Goal: Task Accomplishment & Management: Complete application form

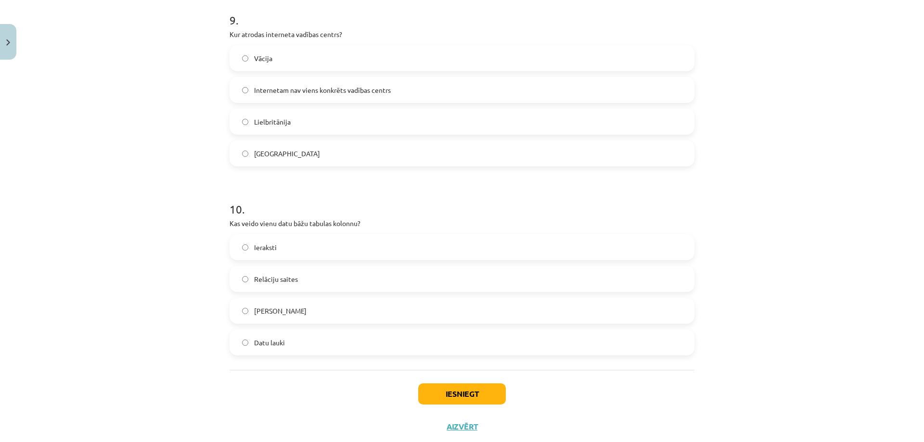
scroll to position [1732, 0]
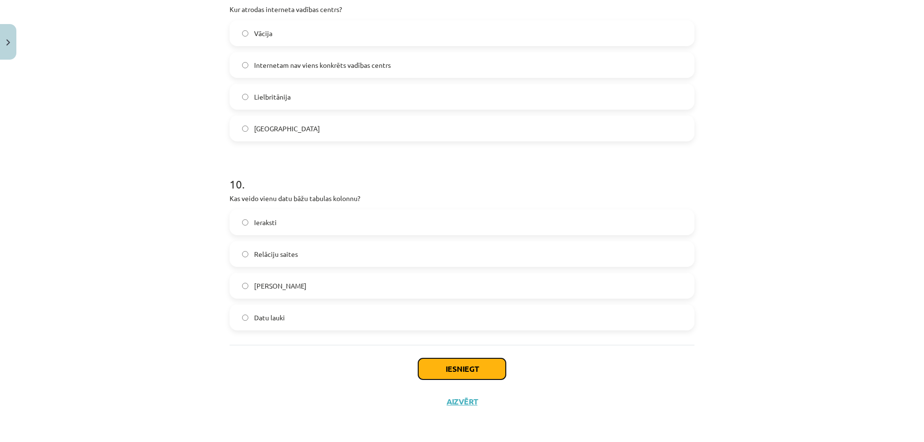
click at [477, 372] on button "Iesniegt" at bounding box center [462, 368] width 88 height 21
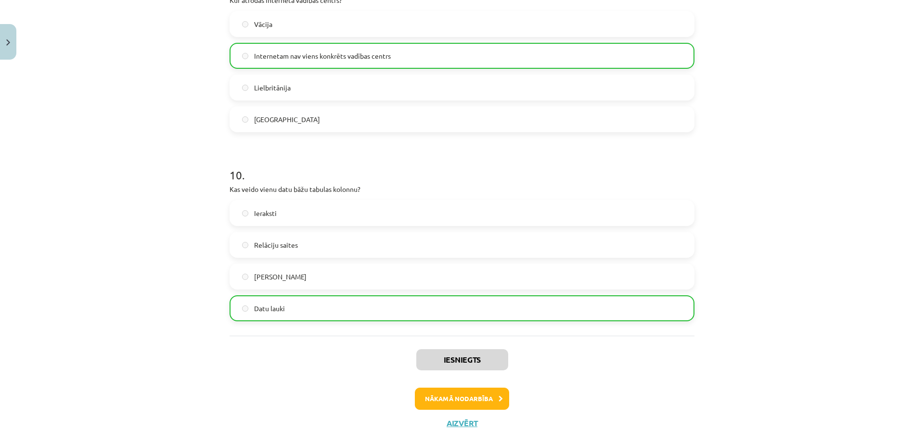
scroll to position [1763, 0]
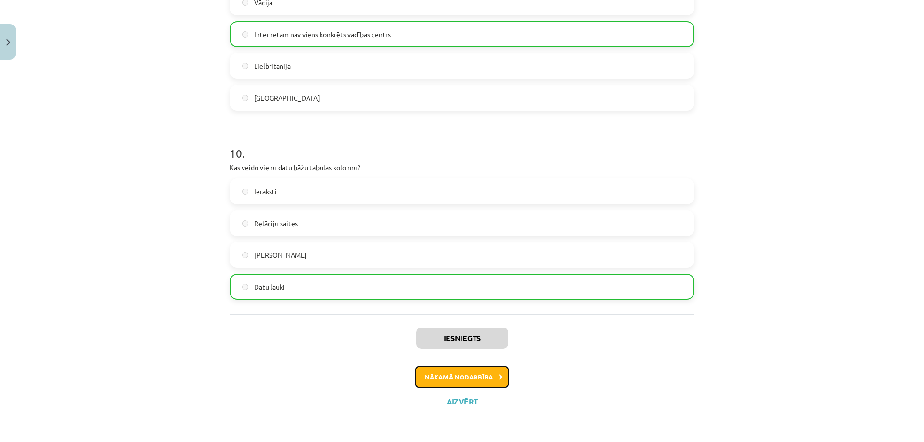
click at [421, 379] on button "Nākamā nodarbība" at bounding box center [462, 377] width 94 height 22
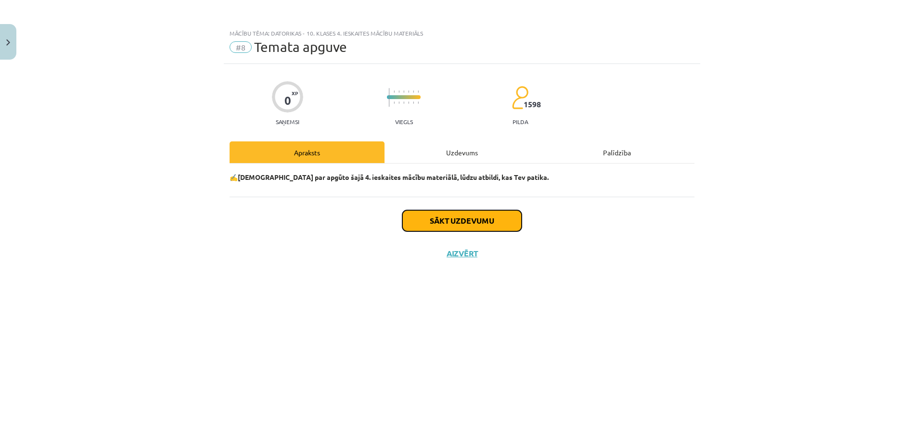
click at [426, 221] on button "Sākt uzdevumu" at bounding box center [461, 220] width 119 height 21
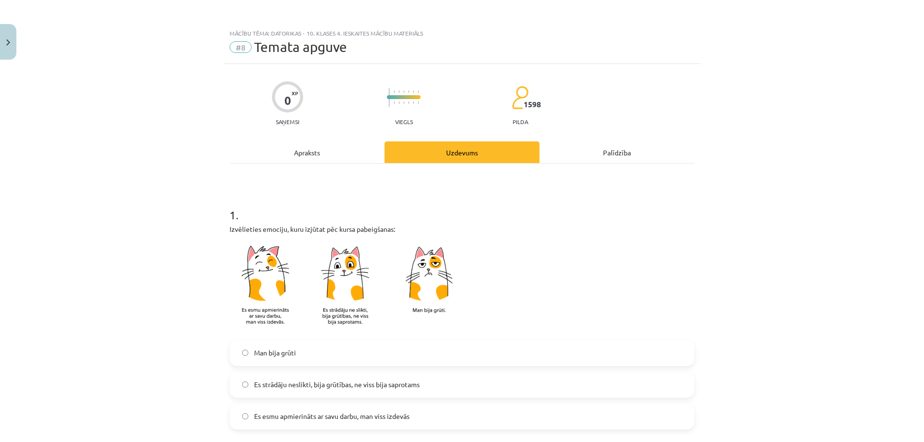
scroll to position [112, 0]
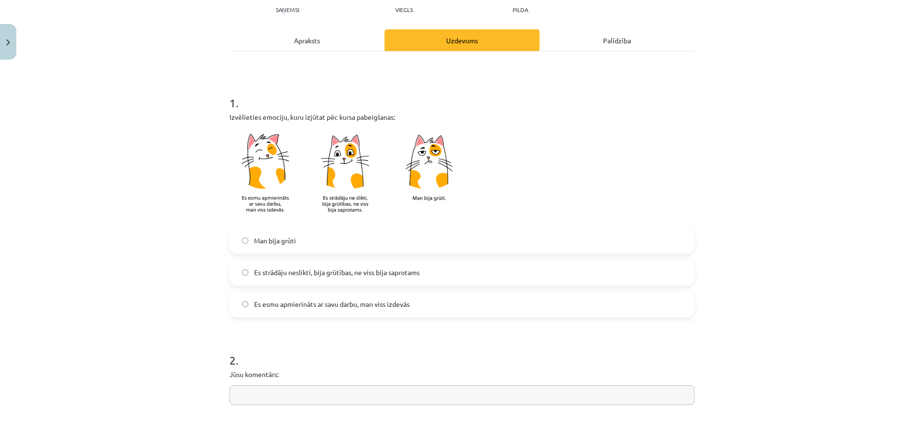
click at [304, 307] on span "Es esmu apmierināts ar savu darbu, man viss izdevās" at bounding box center [331, 304] width 155 height 10
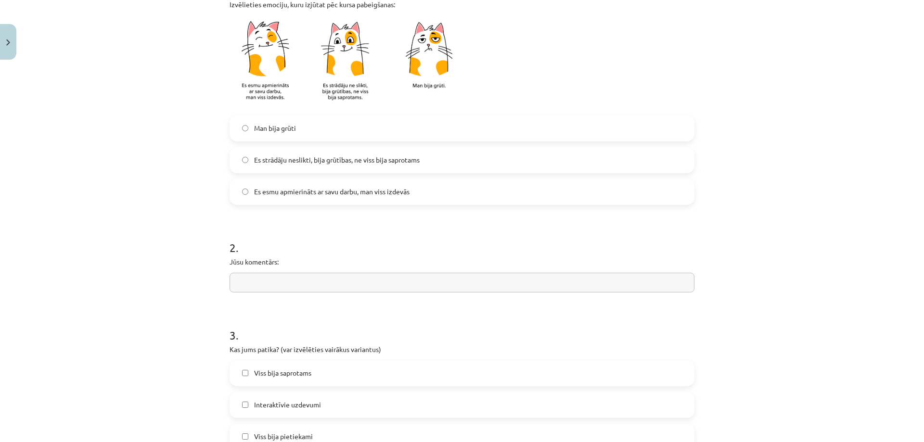
click at [355, 286] on input "text" at bounding box center [461, 283] width 465 height 20
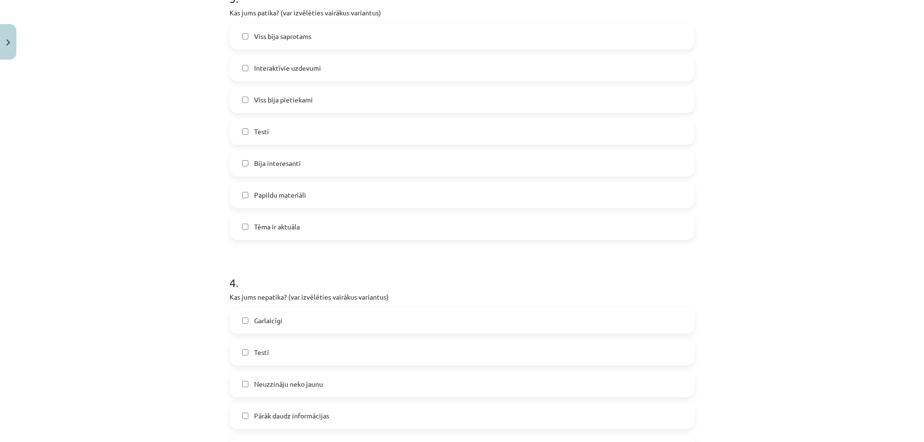
scroll to position [449, 0]
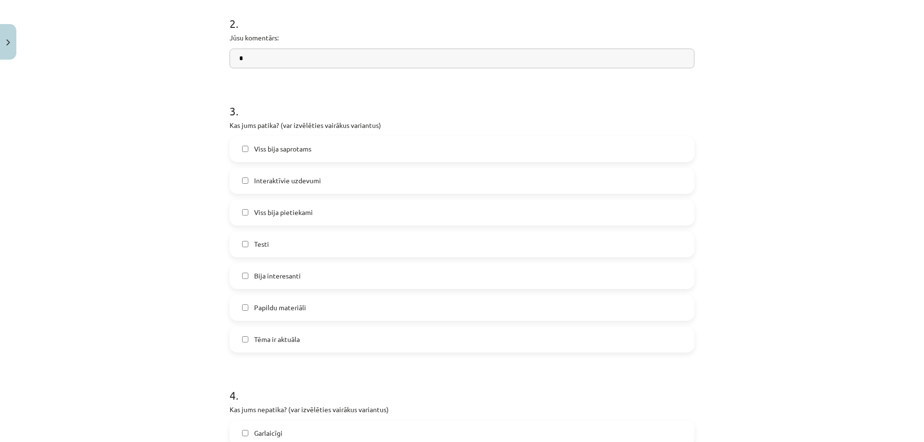
type input "*"
click at [310, 280] on label "Bija interesanti" at bounding box center [461, 276] width 463 height 24
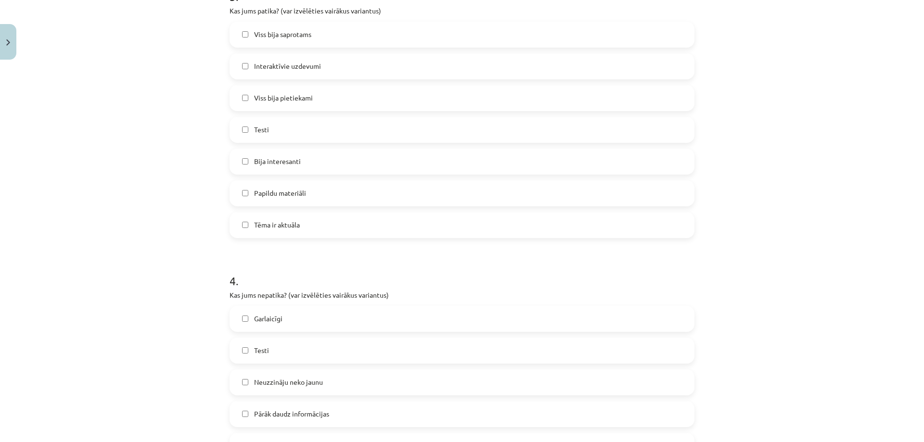
scroll to position [531, 0]
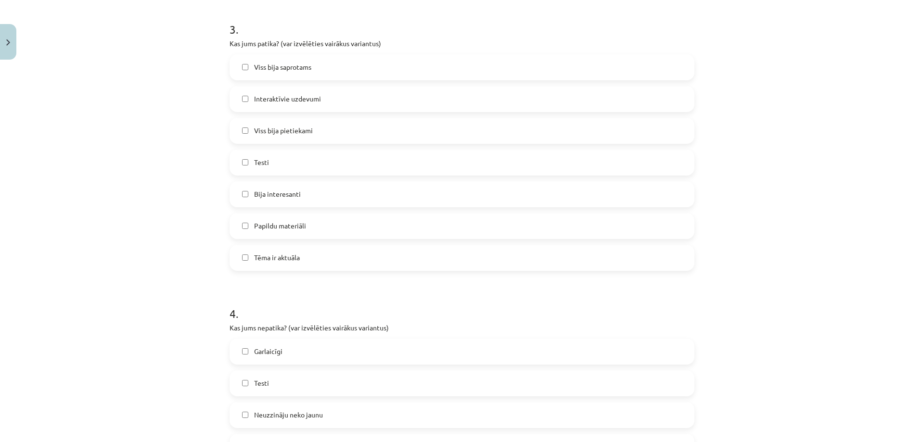
click at [333, 129] on label "Viss bija pietiekami" at bounding box center [461, 131] width 463 height 24
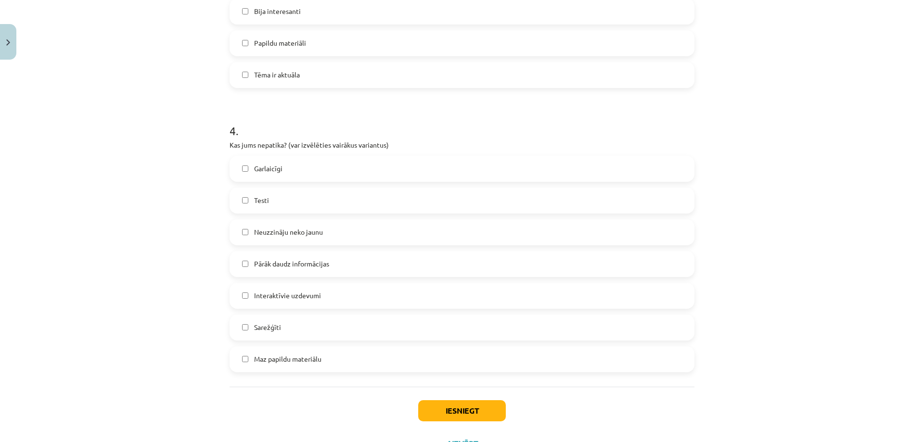
scroll to position [755, 0]
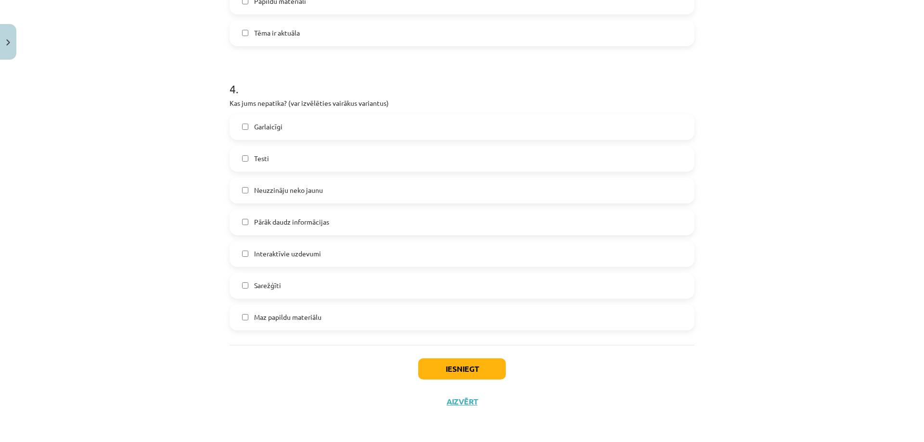
click at [291, 194] on span "Neuzzināju neko jaunu" at bounding box center [288, 190] width 69 height 10
click at [466, 361] on button "Iesniegt" at bounding box center [462, 368] width 88 height 21
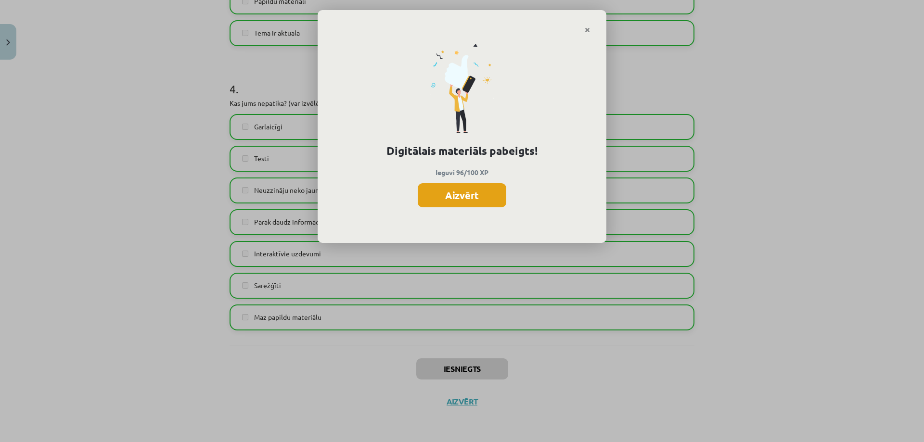
click at [490, 197] on button "Aizvērt" at bounding box center [462, 195] width 89 height 24
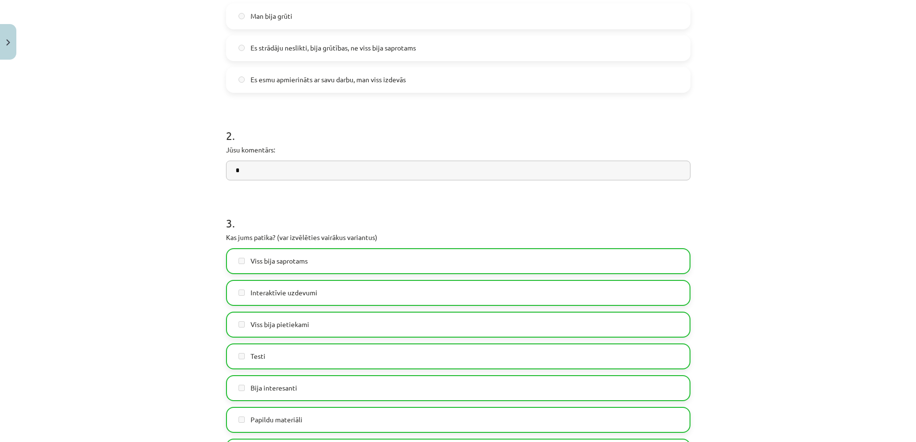
scroll to position [755, 0]
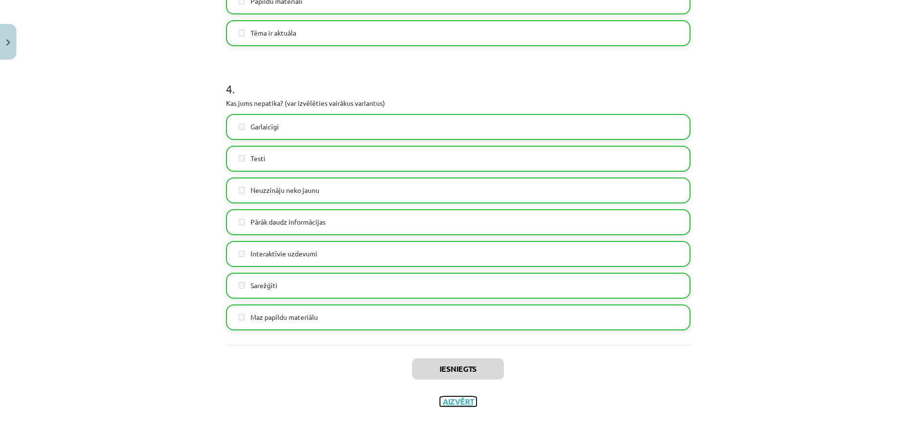
click at [456, 404] on button "Aizvērt" at bounding box center [458, 402] width 37 height 10
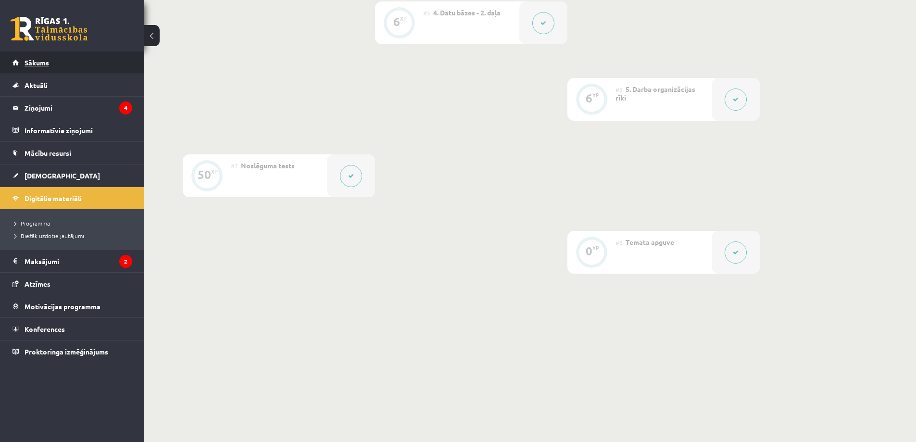
click at [108, 57] on link "Sākums" at bounding box center [73, 62] width 120 height 22
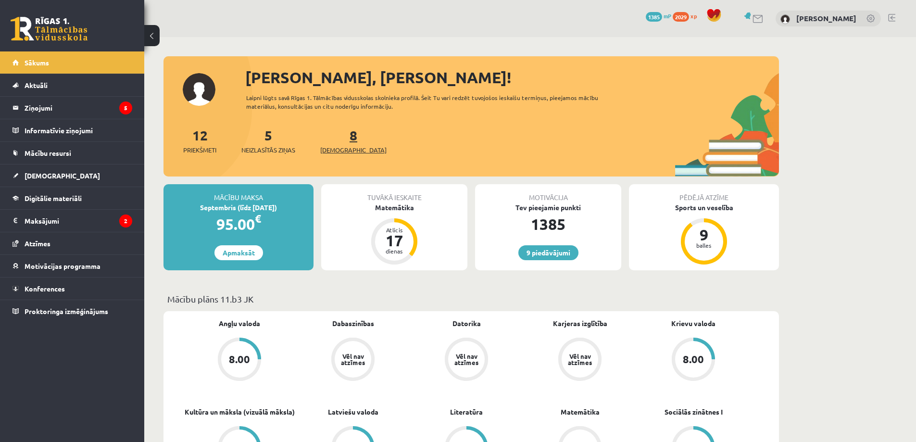
click at [336, 148] on span "[DEMOGRAPHIC_DATA]" at bounding box center [353, 150] width 66 height 10
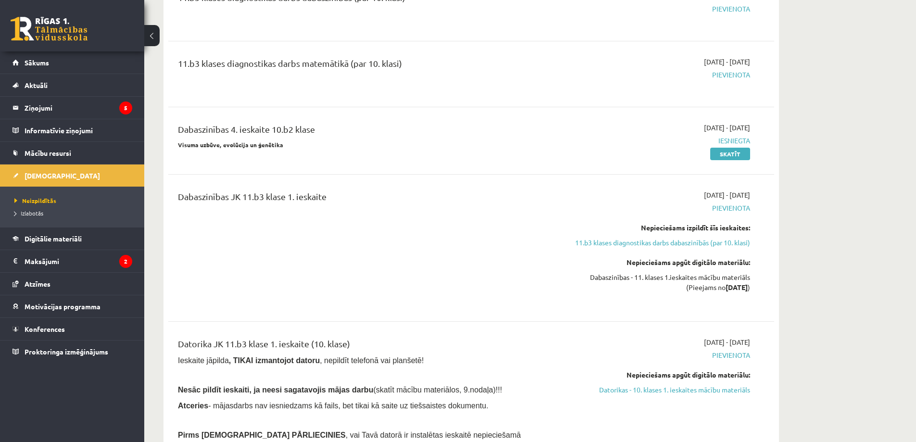
scroll to position [112, 0]
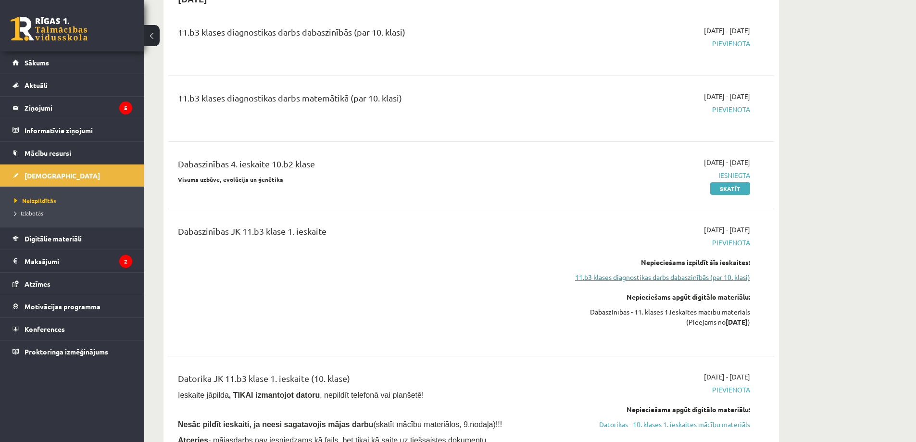
click at [711, 274] on link "11.b3 klases diagnostikas darbs dabaszinībās (par 10. klasi)" at bounding box center [659, 277] width 181 height 10
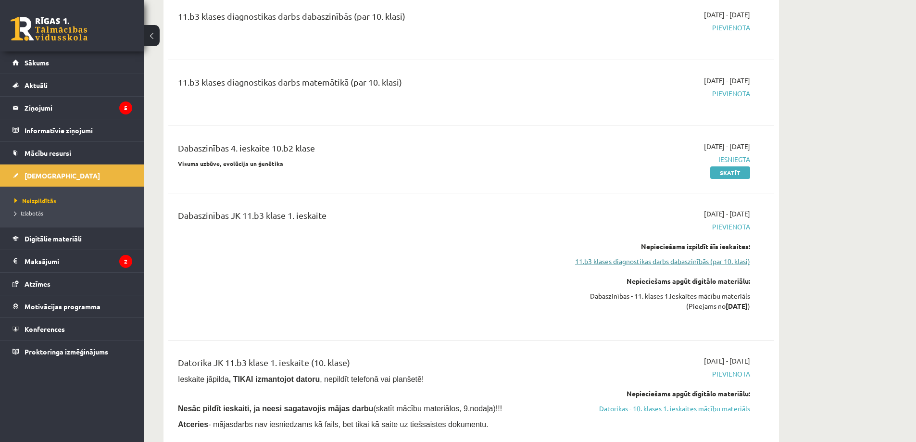
click at [682, 261] on link "11.b3 klases diagnostikas darbs dabaszinībās (par 10. klasi)" at bounding box center [659, 261] width 181 height 10
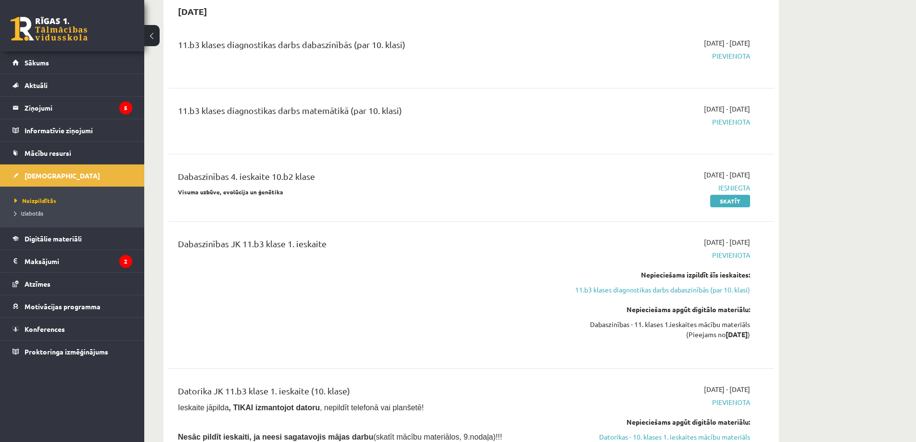
scroll to position [225, 0]
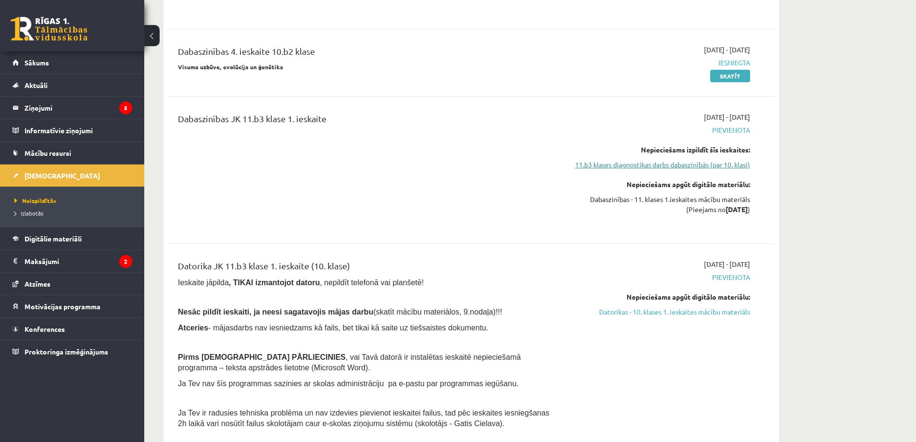
click at [643, 167] on link "11.b3 klases diagnostikas darbs dabaszinībās (par 10. klasi)" at bounding box center [659, 165] width 181 height 10
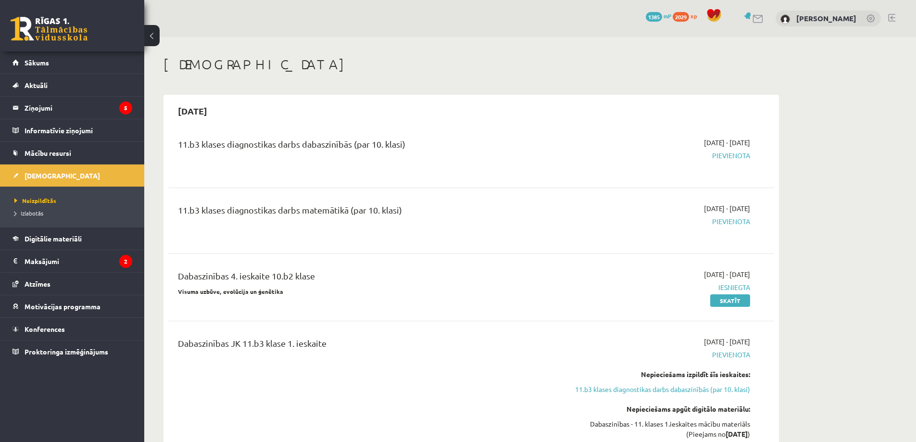
scroll to position [112, 0]
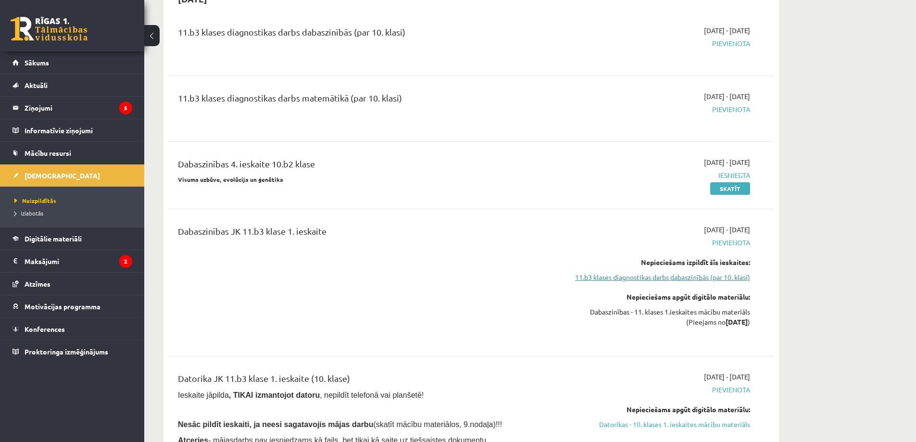
click at [673, 275] on link "11.b3 klases diagnostikas darbs dabaszinībās (par 10. klasi)" at bounding box center [659, 277] width 181 height 10
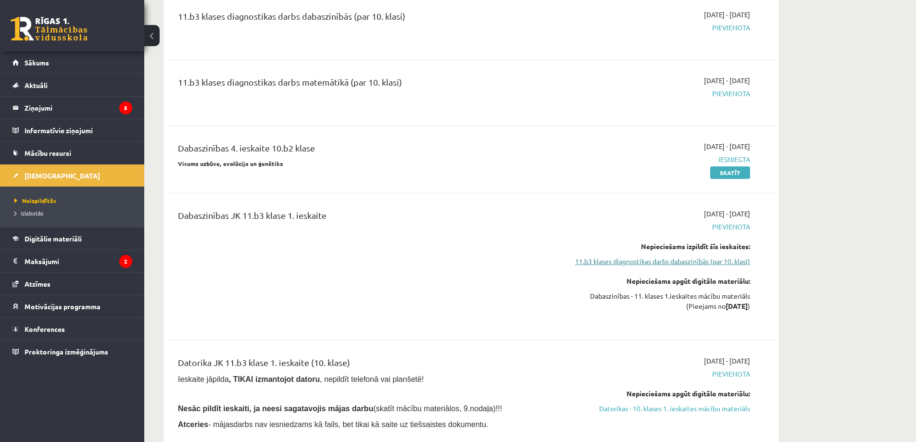
click at [681, 264] on link "11.b3 klases diagnostikas darbs dabaszinībās (par 10. klasi)" at bounding box center [659, 261] width 181 height 10
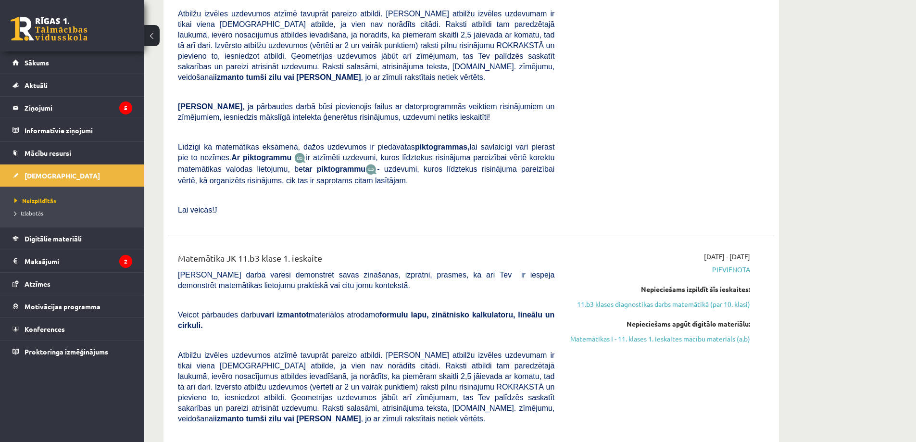
scroll to position [2245, 0]
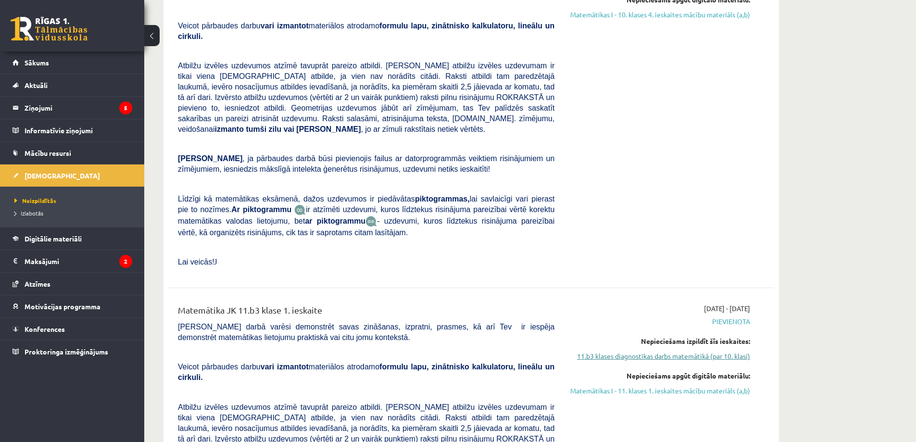
click at [696, 351] on link "11.b3 klases diagnostikas darbs matemātikā (par 10. klasi)" at bounding box center [659, 356] width 181 height 10
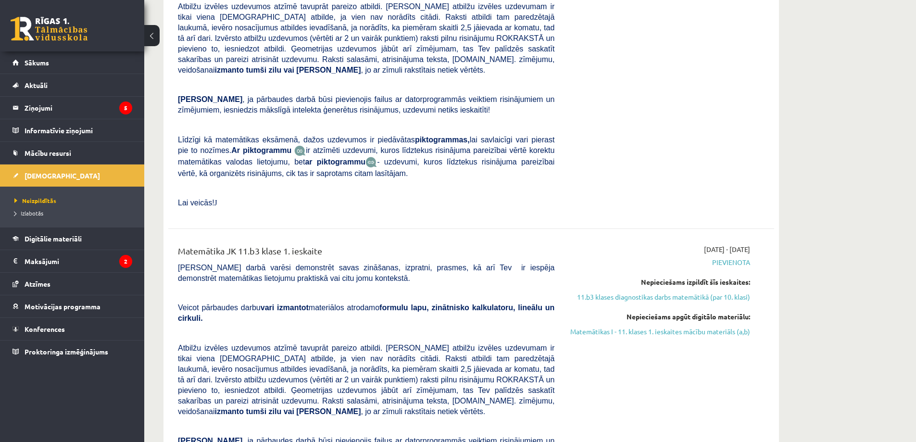
scroll to position [2327, 0]
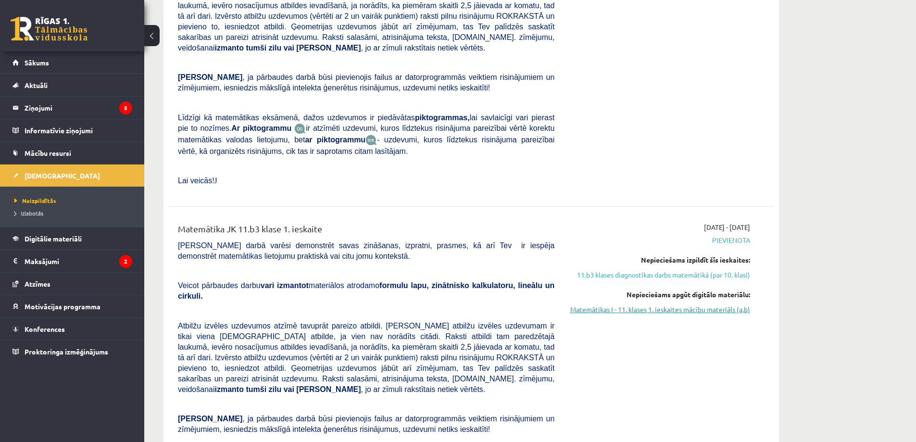
click at [719, 305] on link "Matemātikas I - 11. klases 1. ieskaites mācību materiāls (a,b)" at bounding box center [659, 310] width 181 height 10
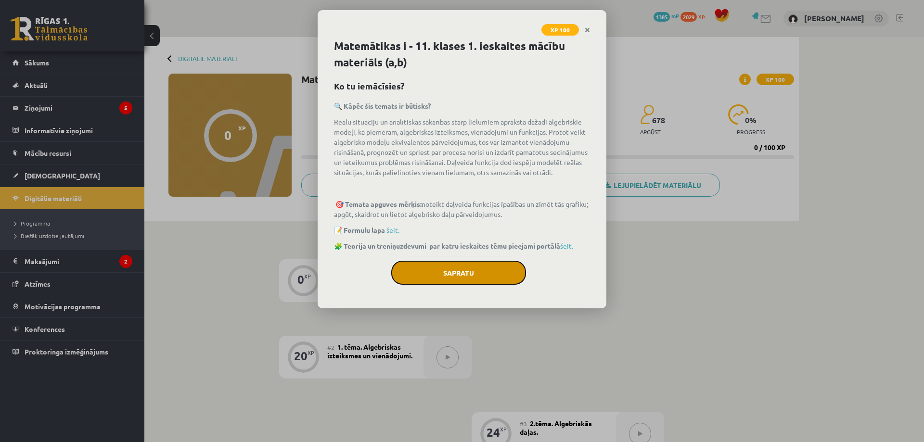
click at [502, 265] on button "Sapratu" at bounding box center [458, 273] width 135 height 24
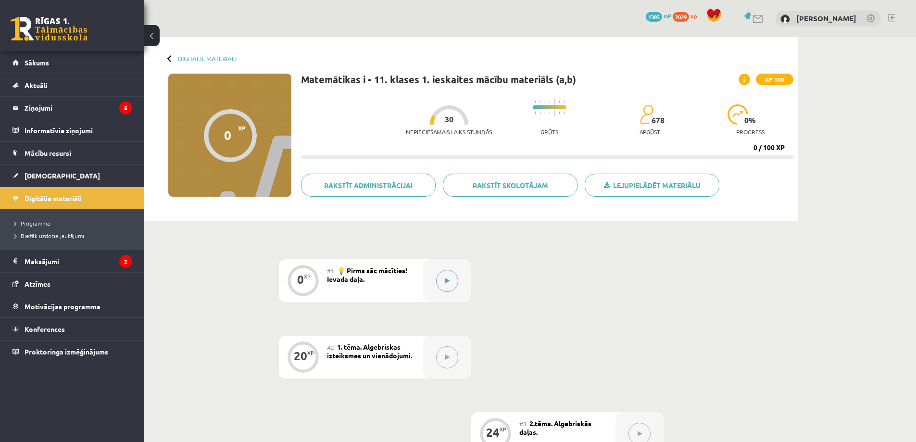
click at [450, 280] on button at bounding box center [447, 281] width 22 height 22
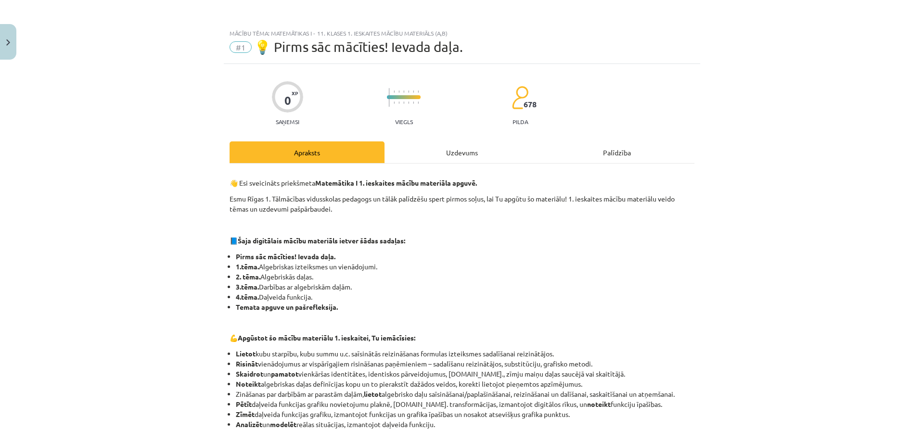
scroll to position [378, 0]
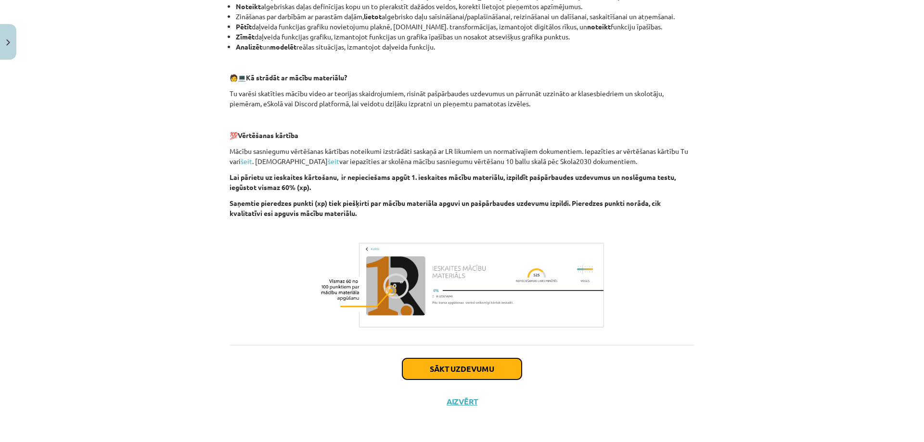
click at [484, 369] on button "Sākt uzdevumu" at bounding box center [461, 368] width 119 height 21
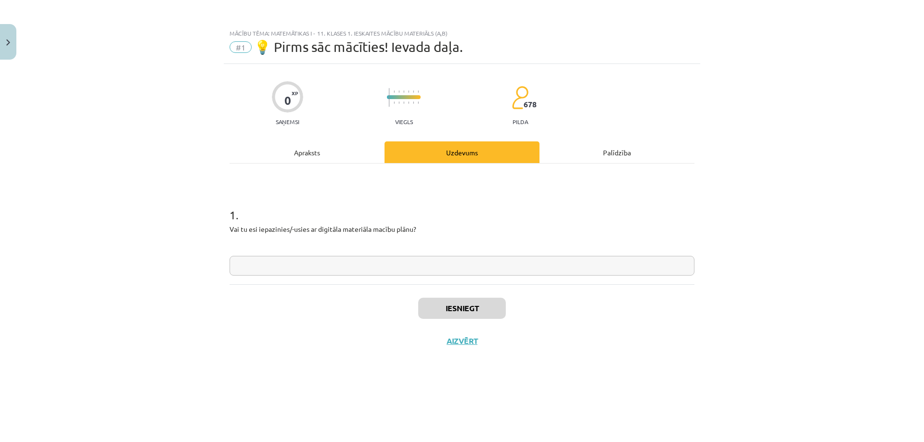
scroll to position [0, 0]
click at [290, 274] on input "text" at bounding box center [461, 266] width 465 height 20
type input "**"
click at [487, 318] on button "Iesniegt" at bounding box center [462, 308] width 88 height 21
click at [484, 349] on button "Nākamā nodarbība" at bounding box center [462, 347] width 94 height 22
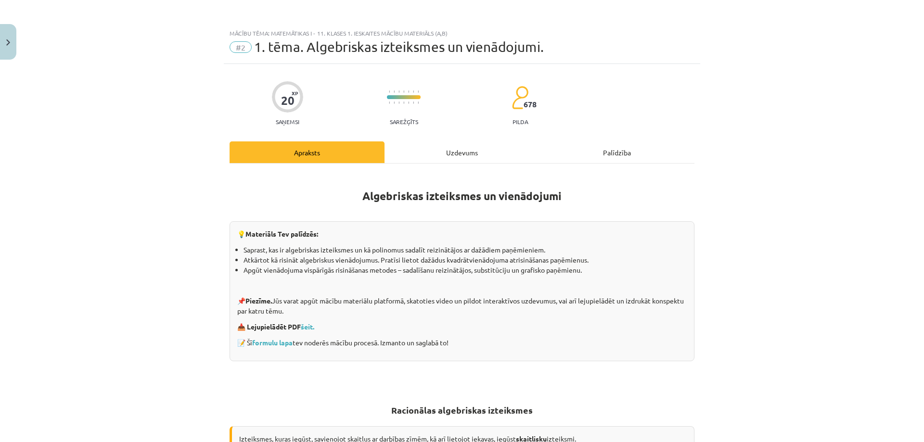
scroll to position [337, 0]
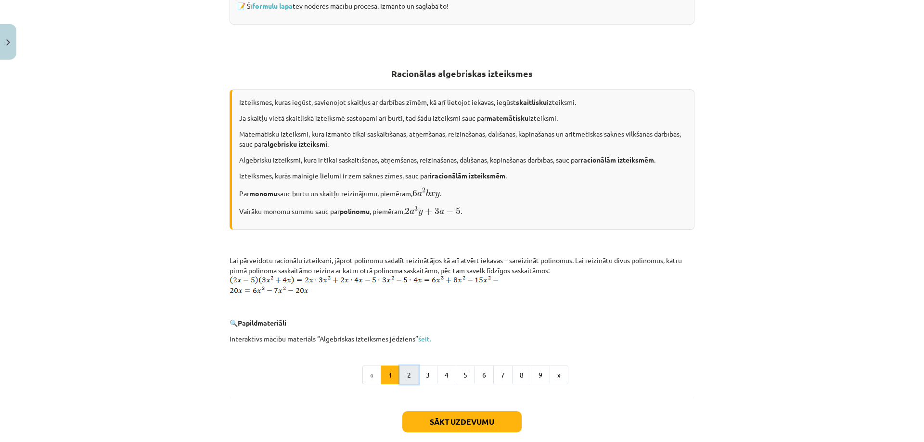
click at [401, 376] on button "2" at bounding box center [408, 375] width 19 height 19
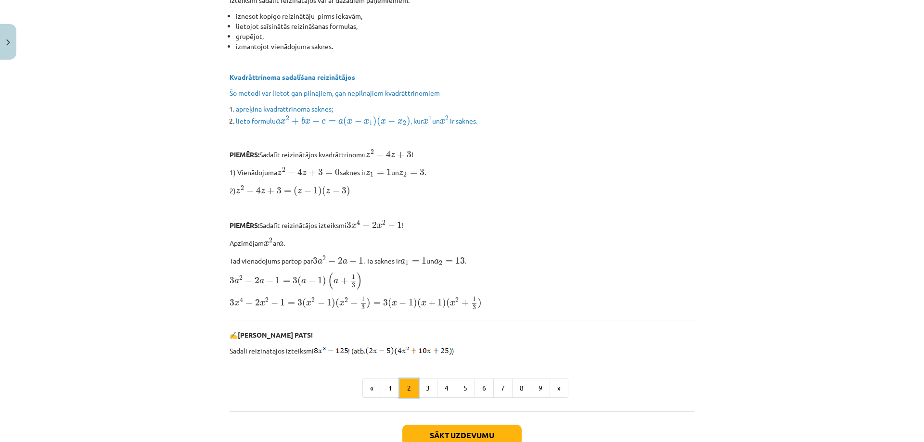
scroll to position [2132, 0]
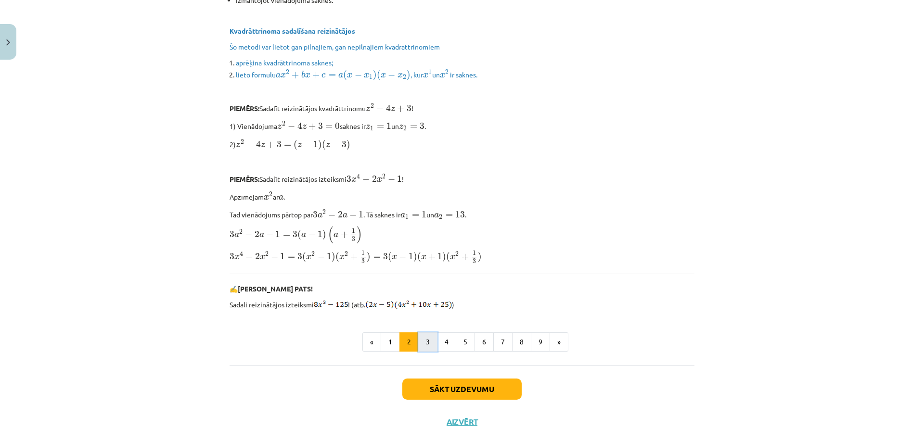
click at [432, 332] on button "3" at bounding box center [427, 341] width 19 height 19
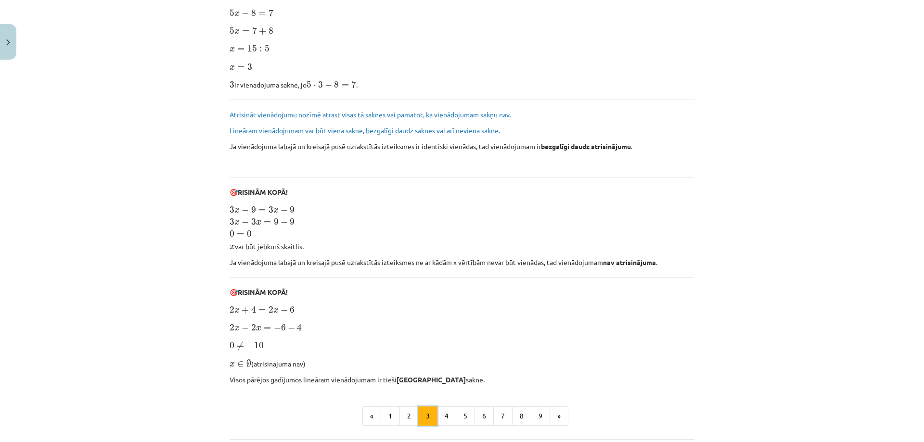
scroll to position [620, 0]
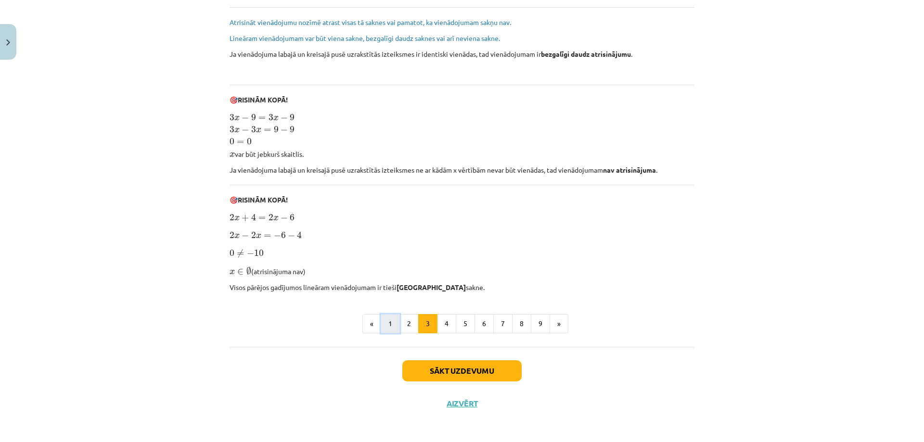
click at [384, 323] on button "1" at bounding box center [390, 323] width 19 height 19
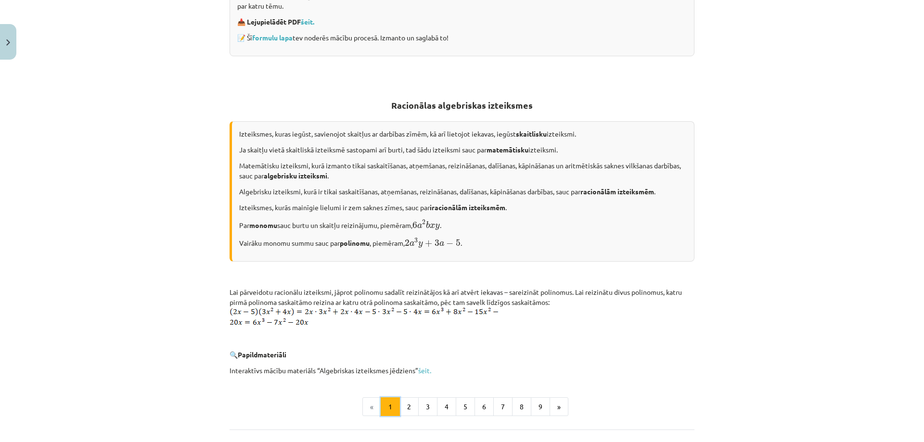
scroll to position [389, 0]
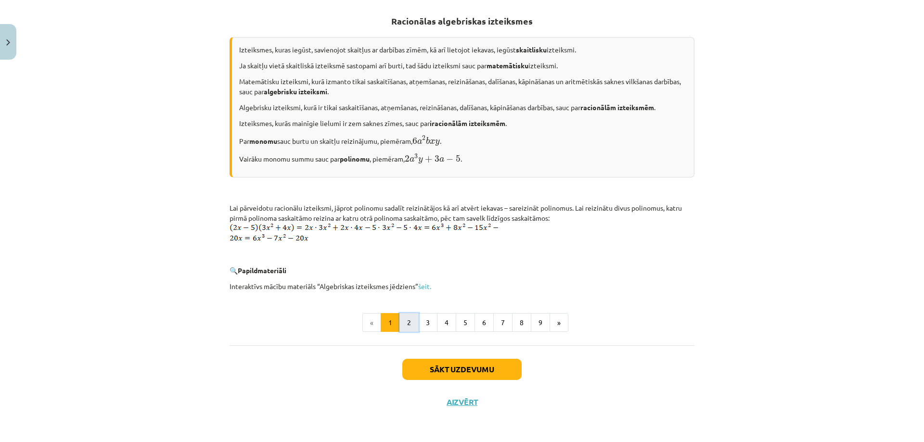
click at [406, 327] on button "2" at bounding box center [408, 322] width 19 height 19
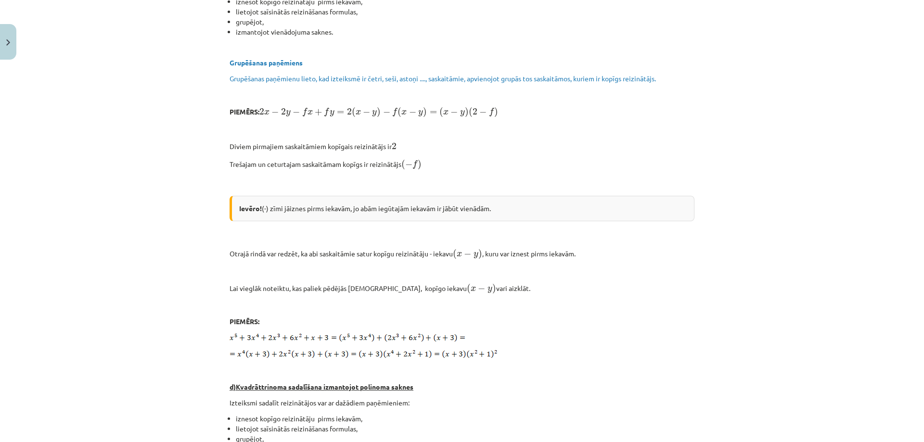
scroll to position [1009, 0]
